Goal: Information Seeking & Learning: Learn about a topic

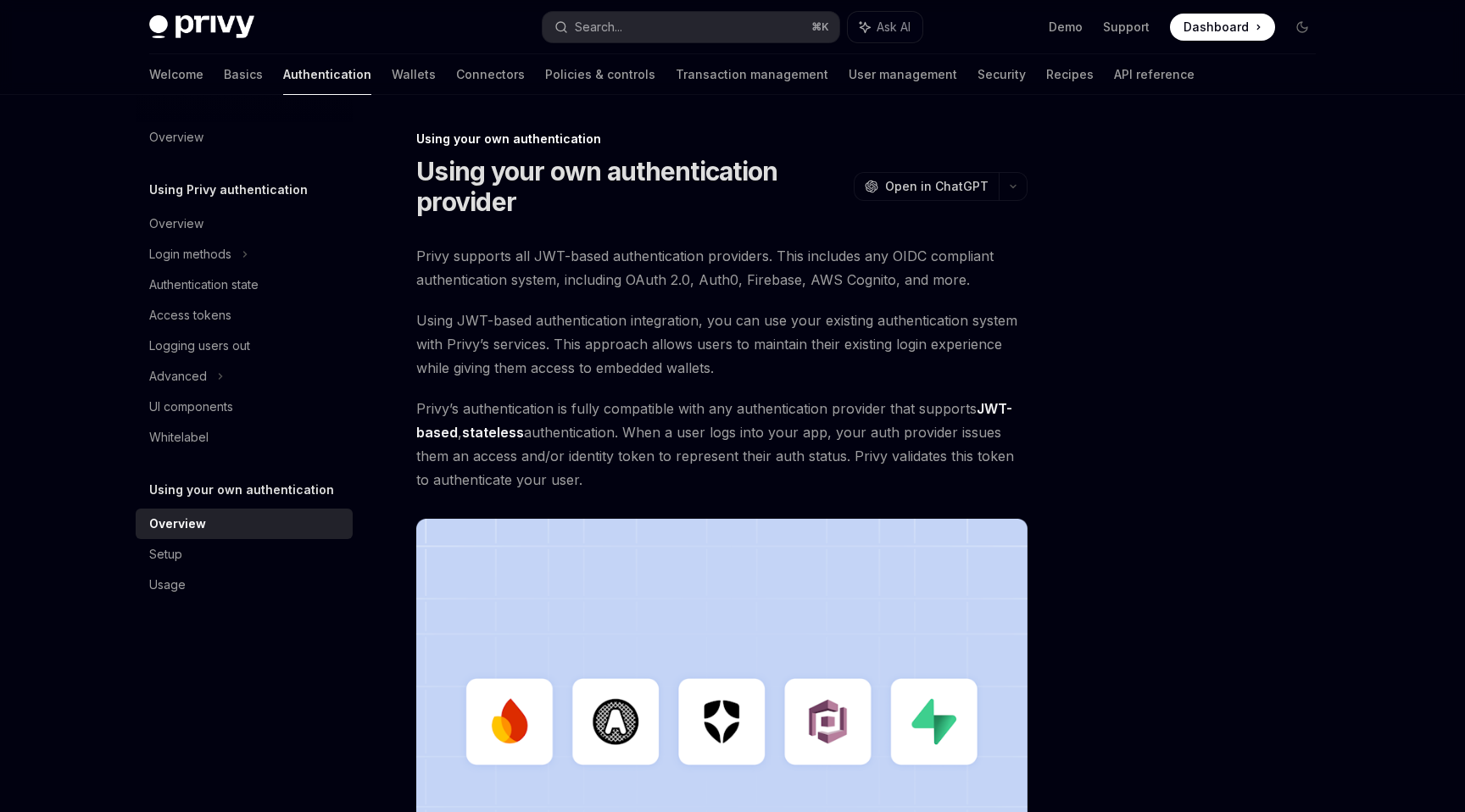
drag, startPoint x: 415, startPoint y: 247, endPoint x: 608, endPoint y: 476, distance: 299.5
click at [608, 476] on div "Using your own authentication Using your own authentication provider OpenAI Ope…" at bounding box center [562, 668] width 936 height 1078
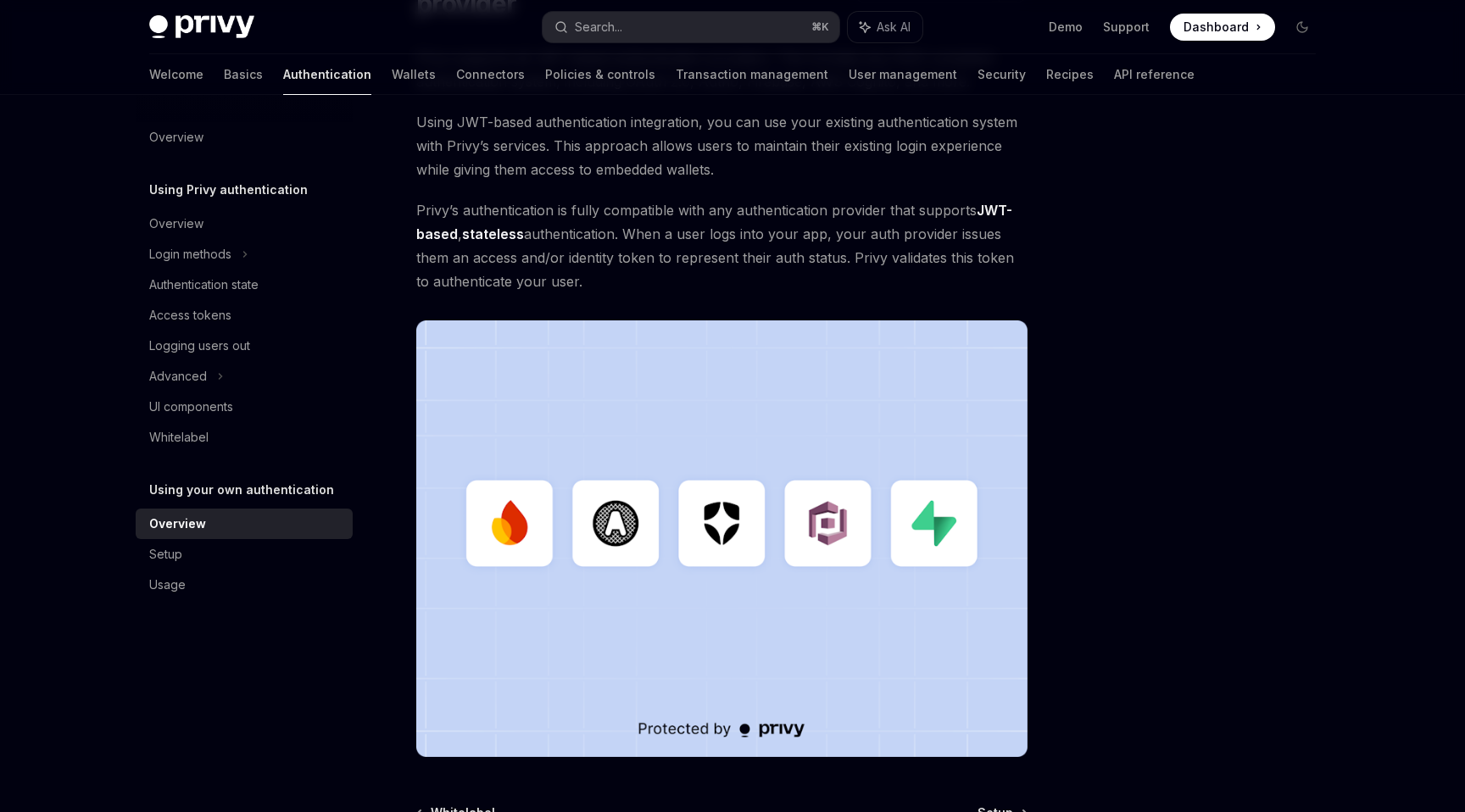
scroll to position [395, 0]
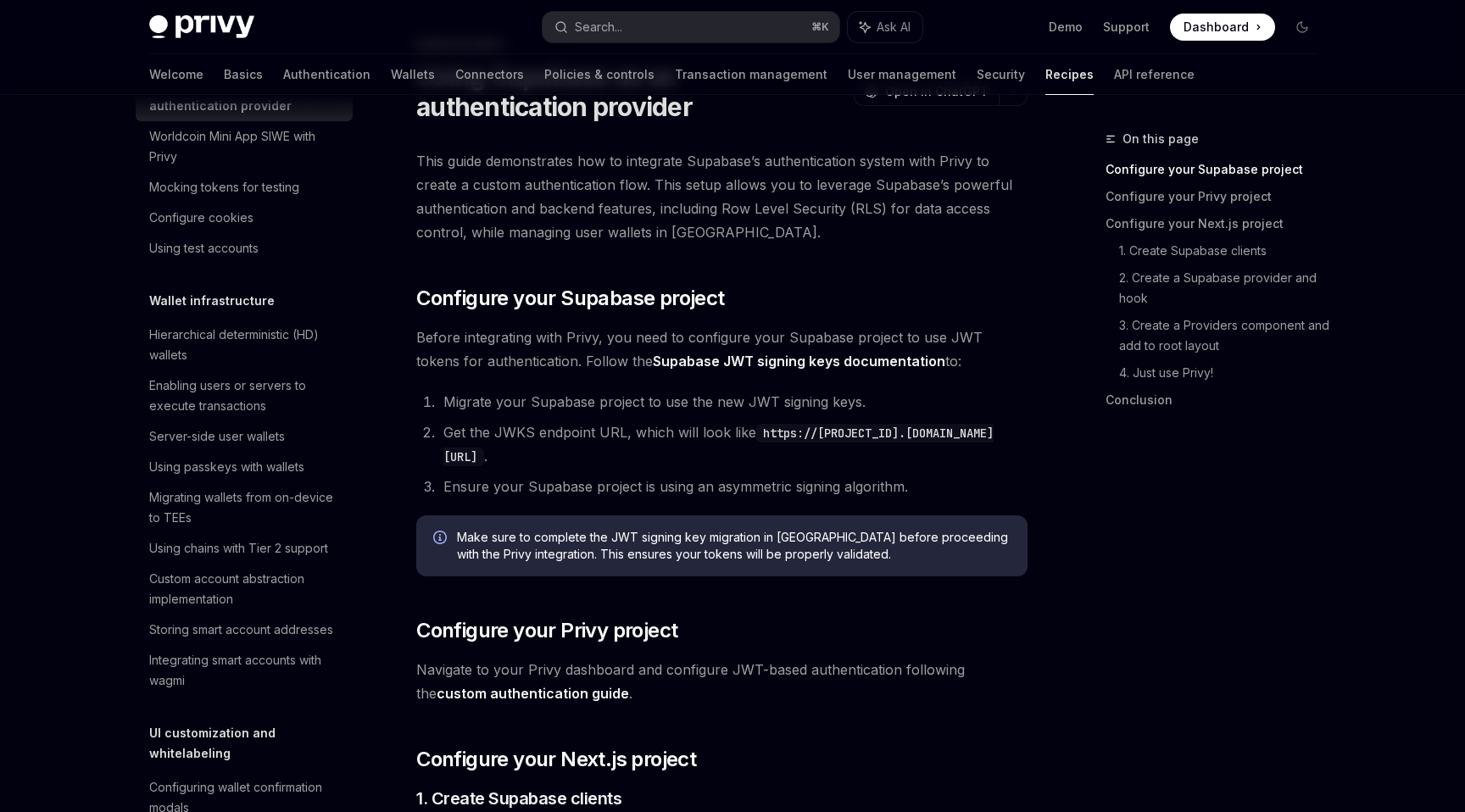
scroll to position [230, 0]
click at [283, 627] on div "Storing smart account addresses" at bounding box center [241, 629] width 184 height 20
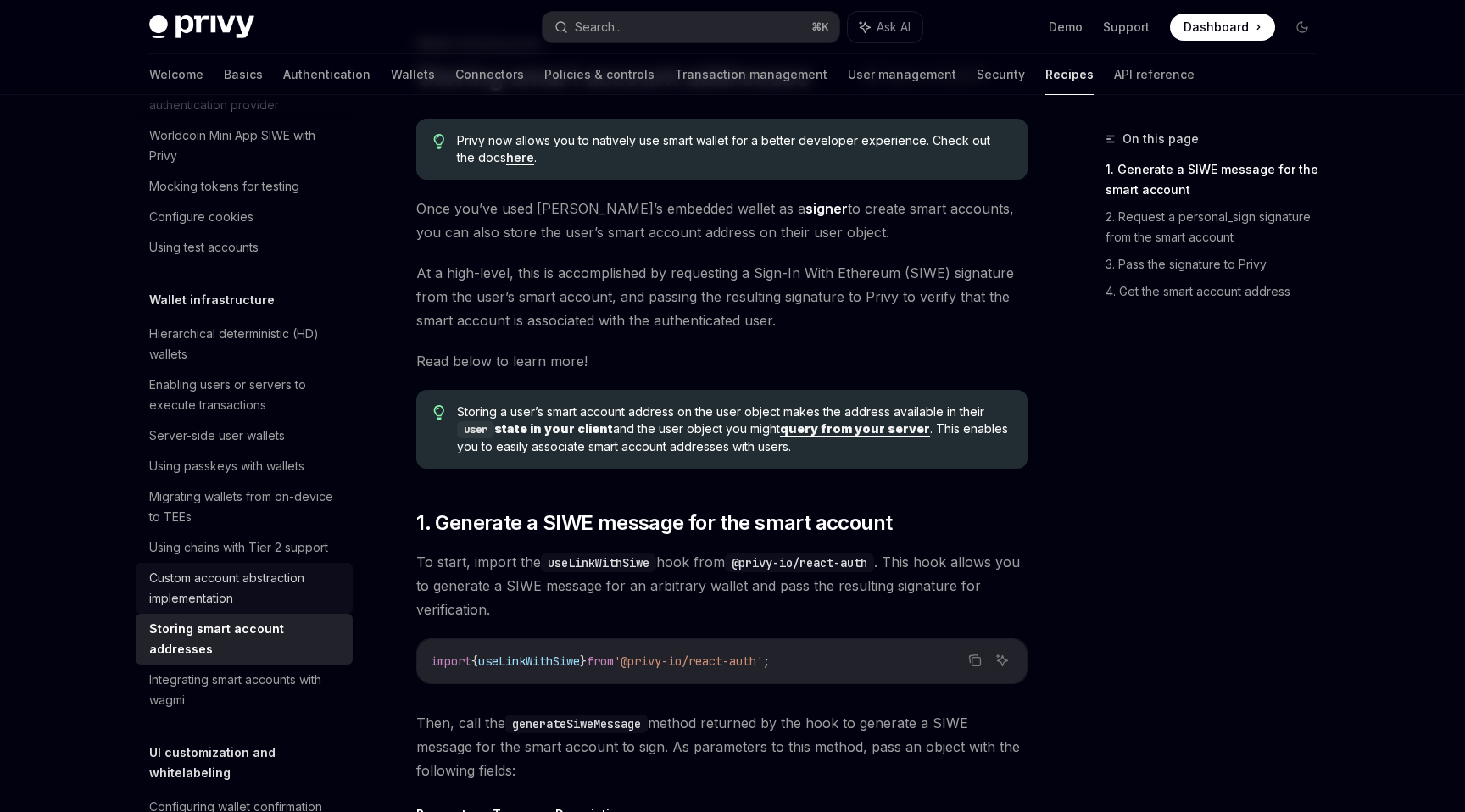
click at [287, 586] on div "Custom account abstraction implementation" at bounding box center [245, 588] width 193 height 40
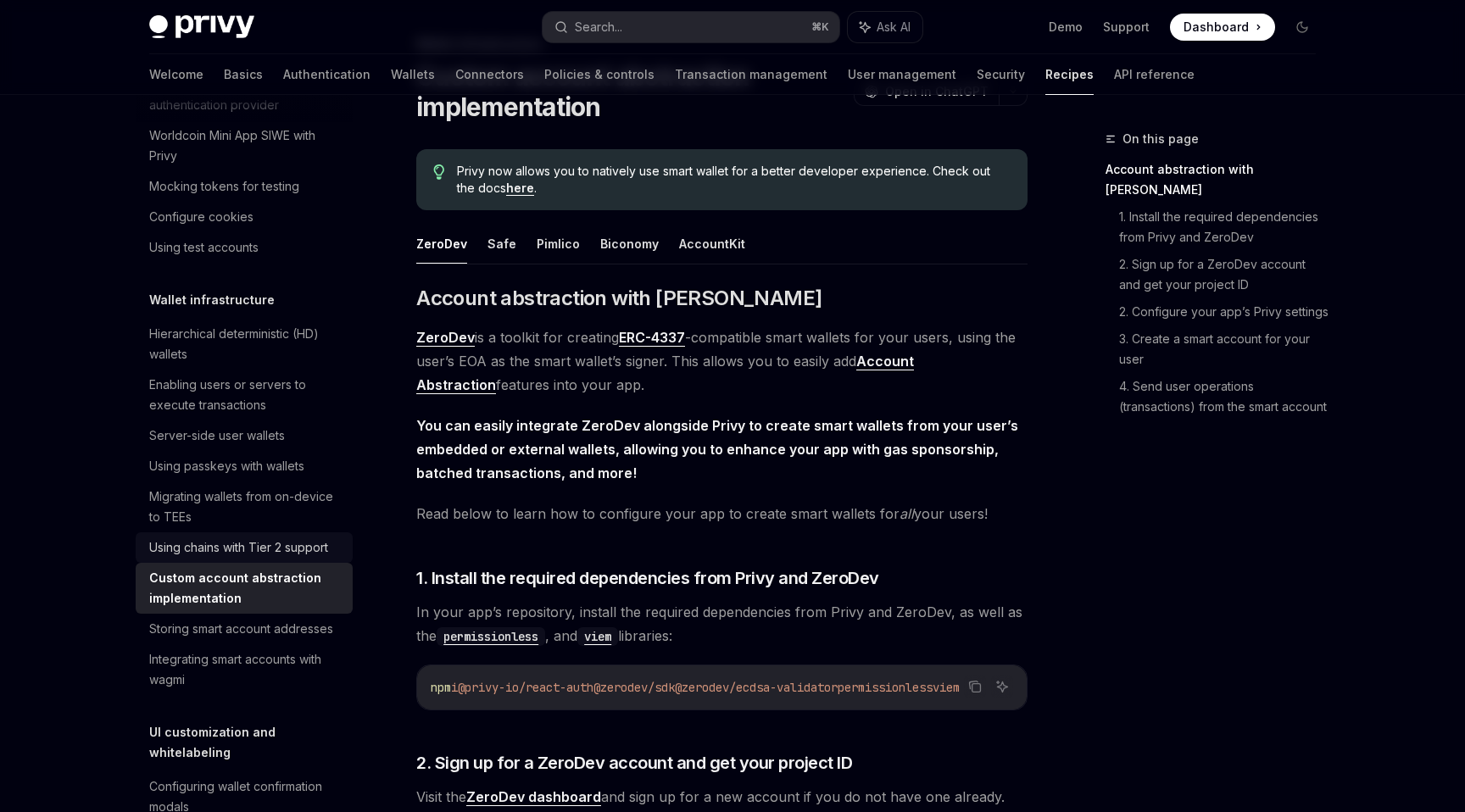
click at [291, 549] on div "Using chains with Tier 2 support" at bounding box center [239, 548] width 179 height 20
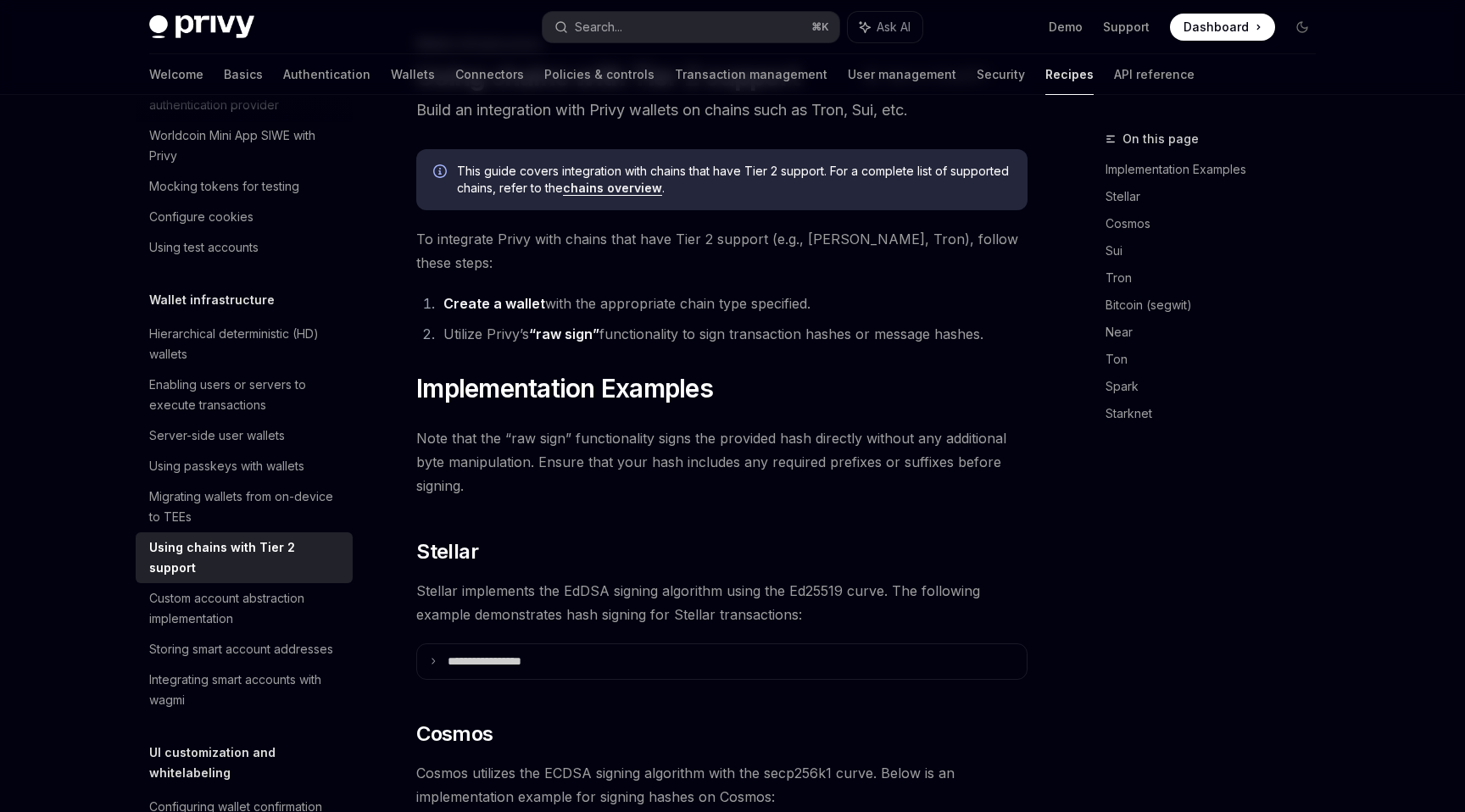
type textarea "*"
